Goal: Information Seeking & Learning: Learn about a topic

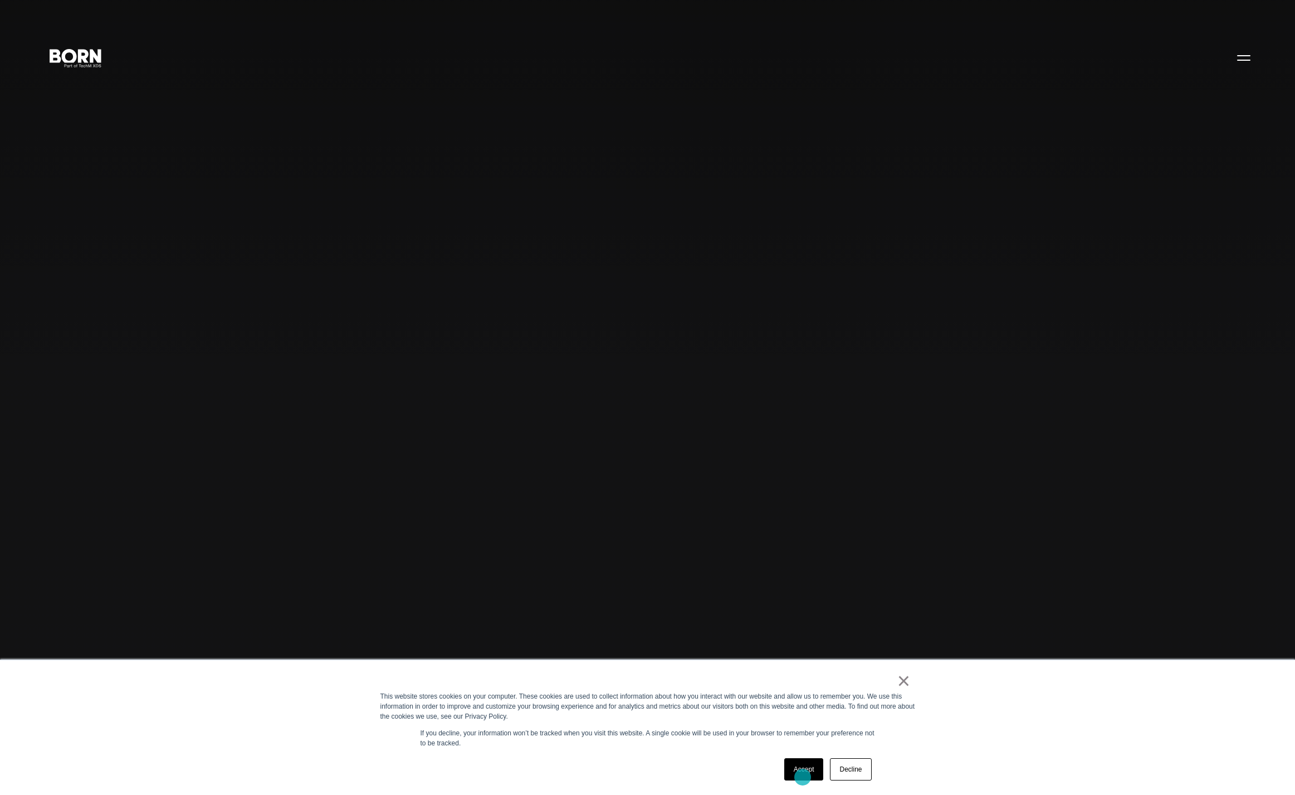
click at [803, 776] on link "Accept" at bounding box center [804, 769] width 40 height 22
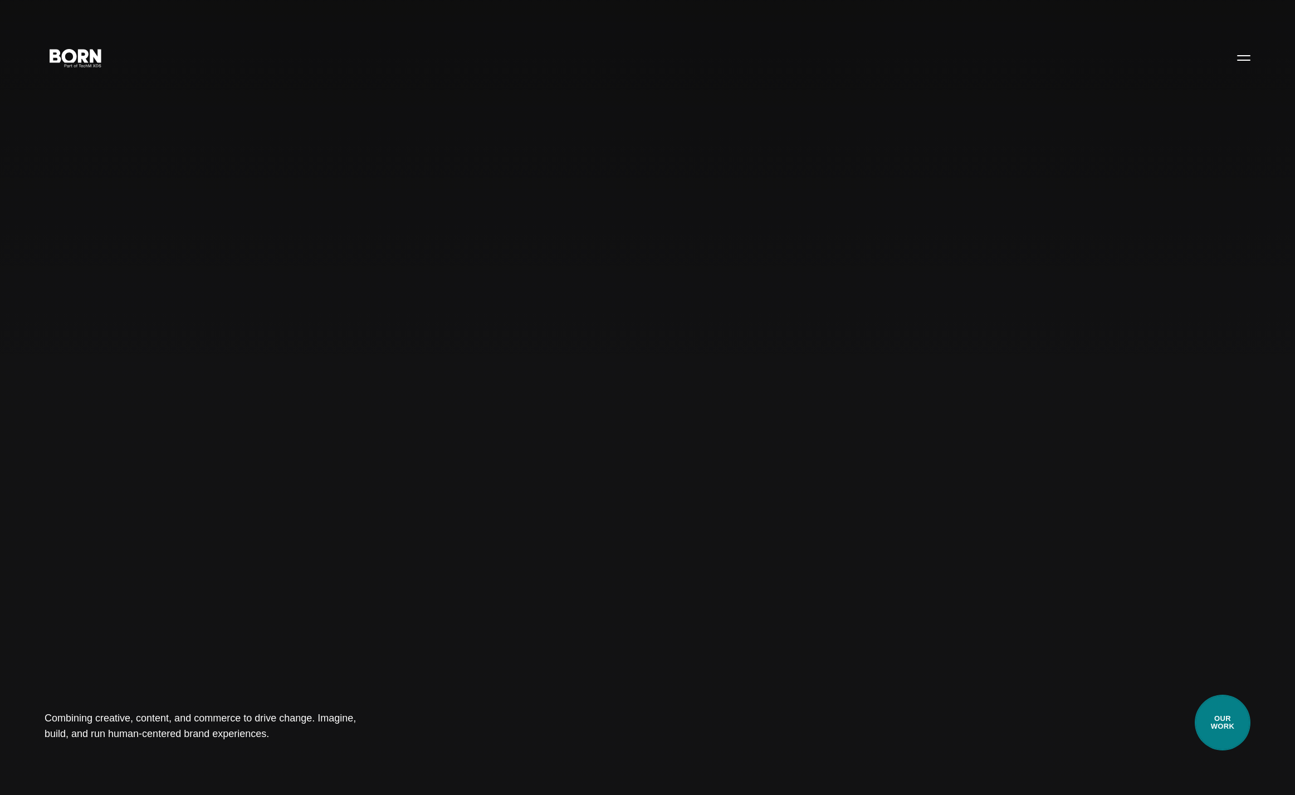
click at [1229, 727] on link "Our Work" at bounding box center [1223, 722] width 56 height 56
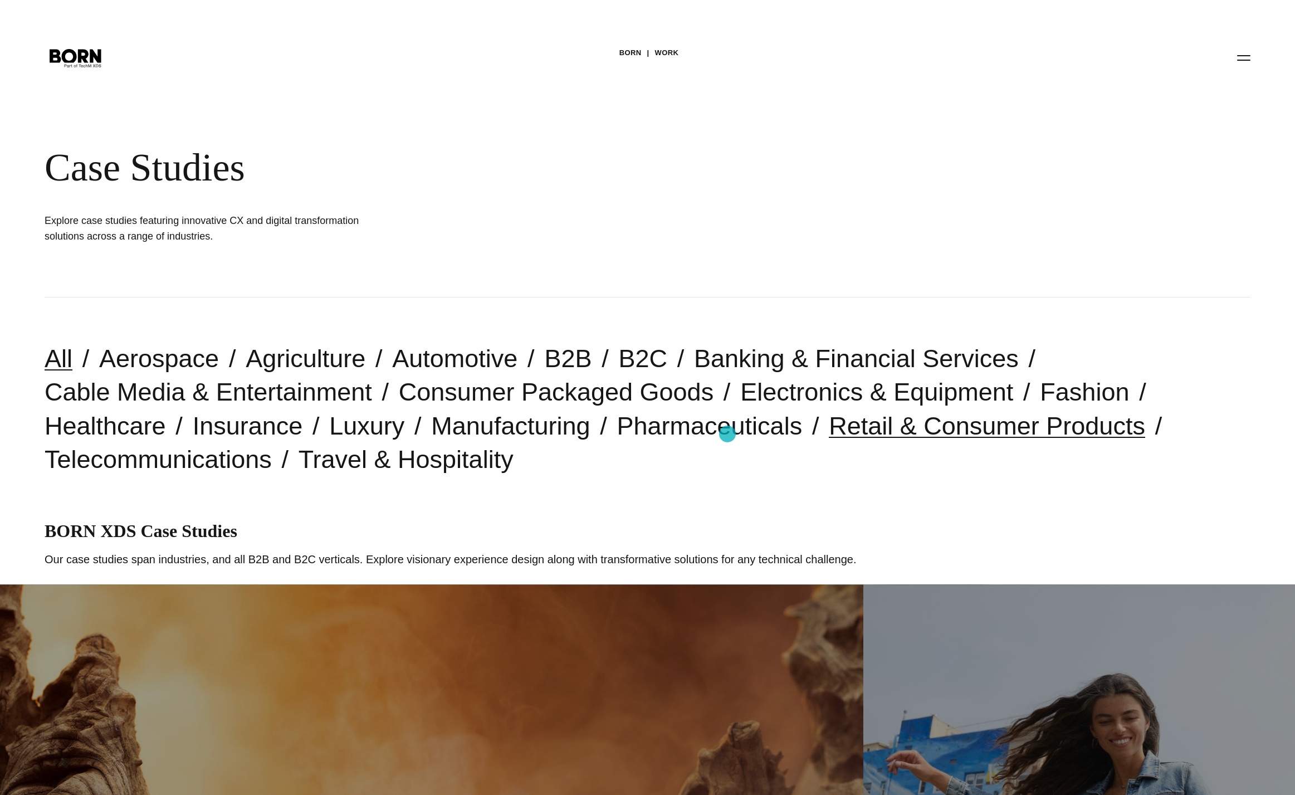
click at [829, 434] on link "Retail & Consumer Products" at bounding box center [987, 426] width 316 height 28
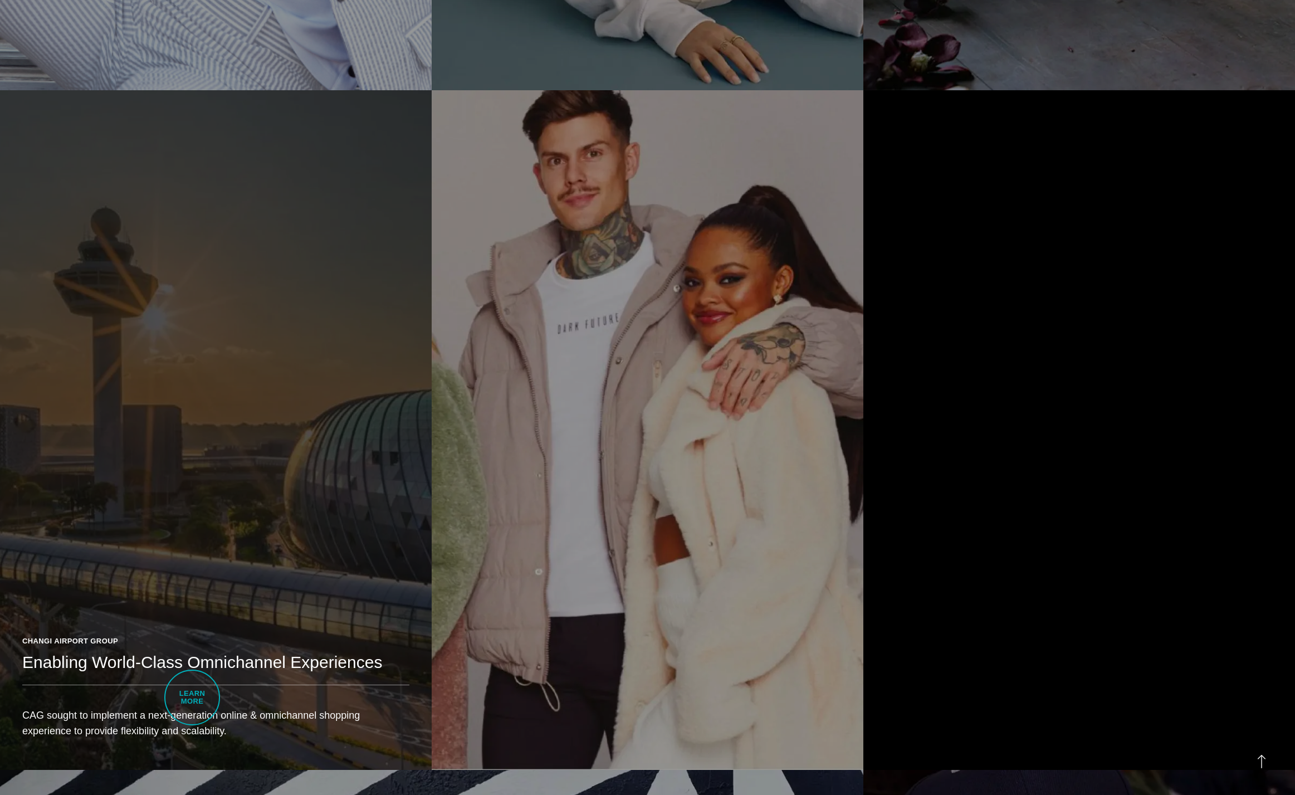
scroll to position [1873, 0]
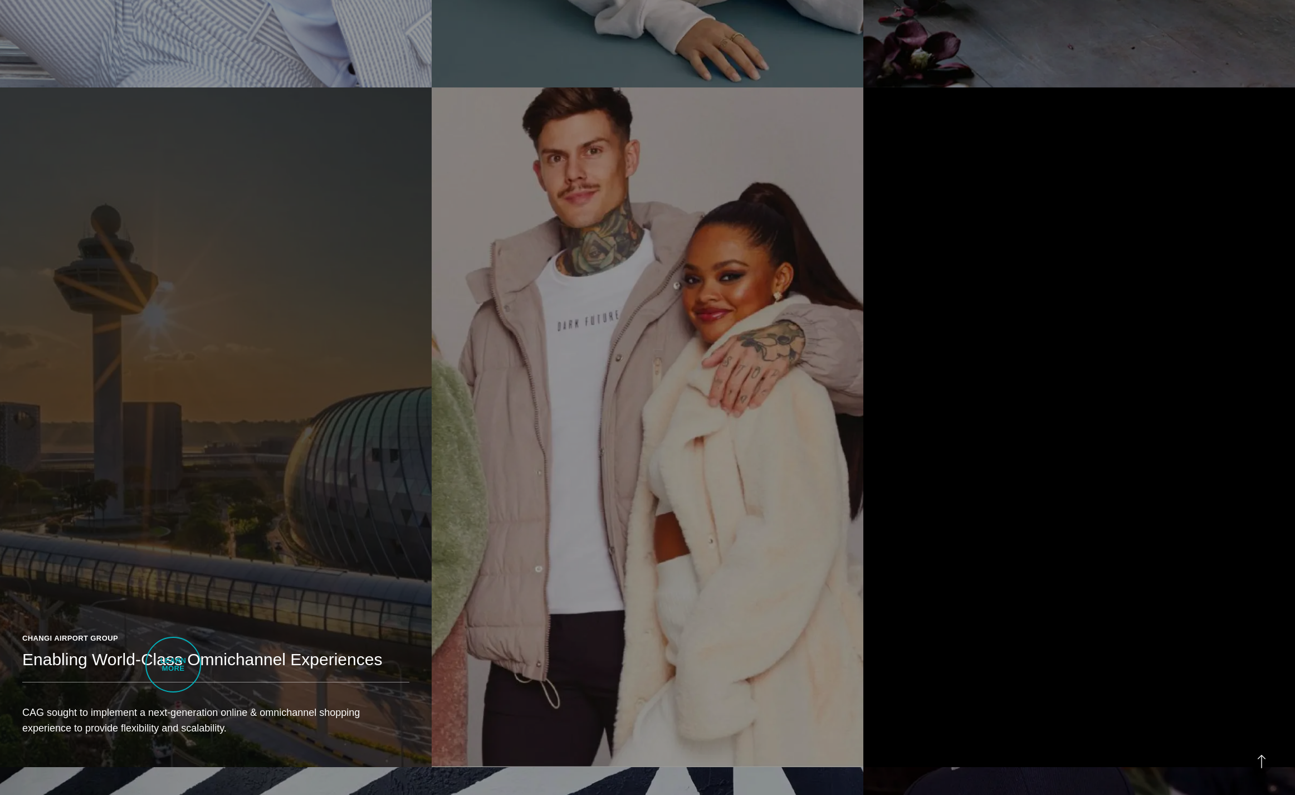
click at [174, 664] on h2 "Enabling World-Class Omnichannel Experiences" at bounding box center [215, 659] width 387 height 22
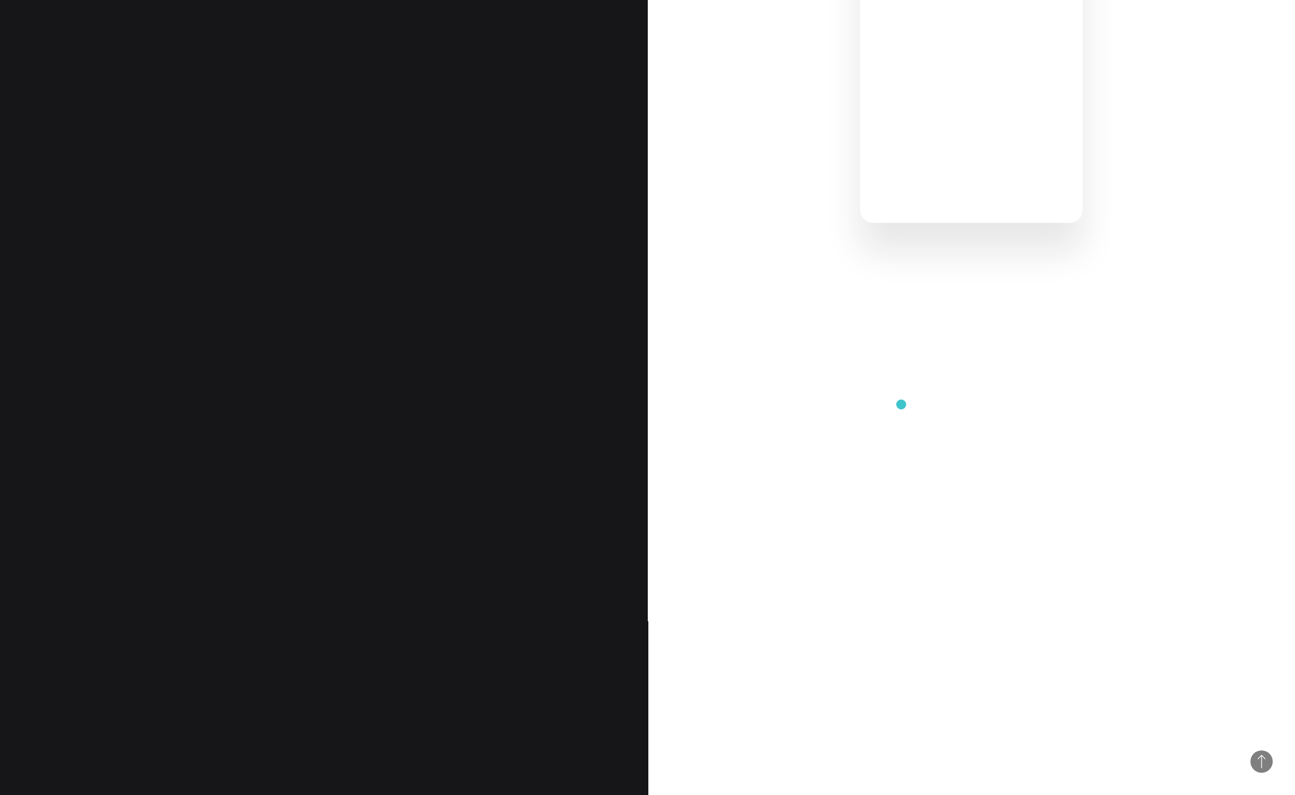
scroll to position [1178, 0]
